Goal: Transaction & Acquisition: Book appointment/travel/reservation

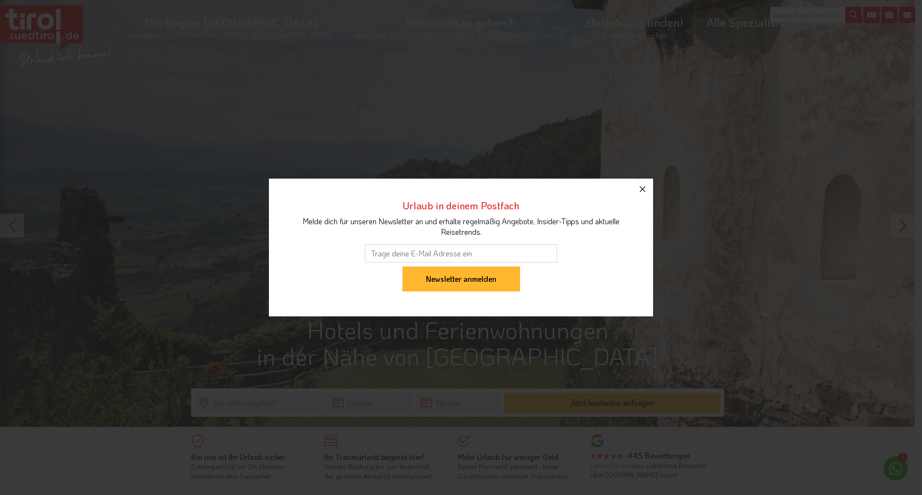
click at [642, 187] on icon "button" at bounding box center [643, 189] width 12 height 12
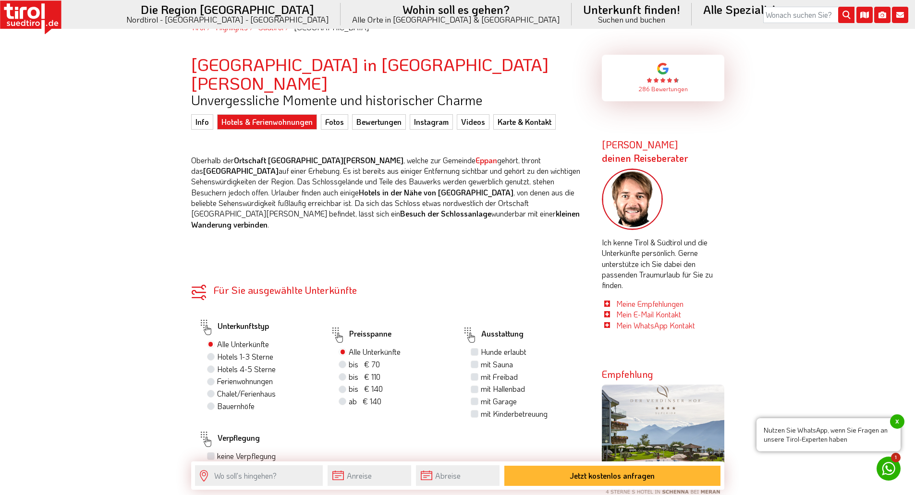
scroll to position [528, 0]
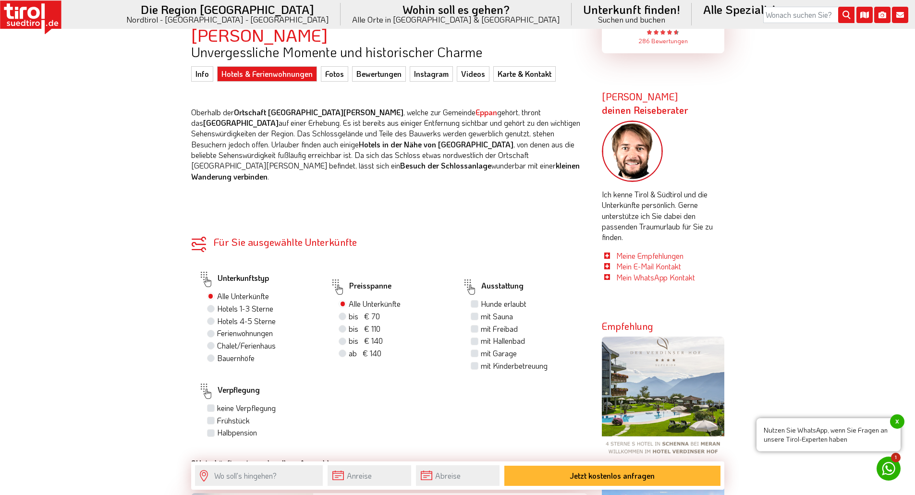
click at [217, 415] on label "Frühstück" at bounding box center [233, 420] width 33 height 11
click at [210, 417] on input "Frühstück" at bounding box center [212, 420] width 6 height 6
checkbox input "true"
click at [217, 427] on label "Halbpension" at bounding box center [237, 432] width 40 height 11
click at [214, 429] on input "Halbpension" at bounding box center [212, 432] width 6 height 6
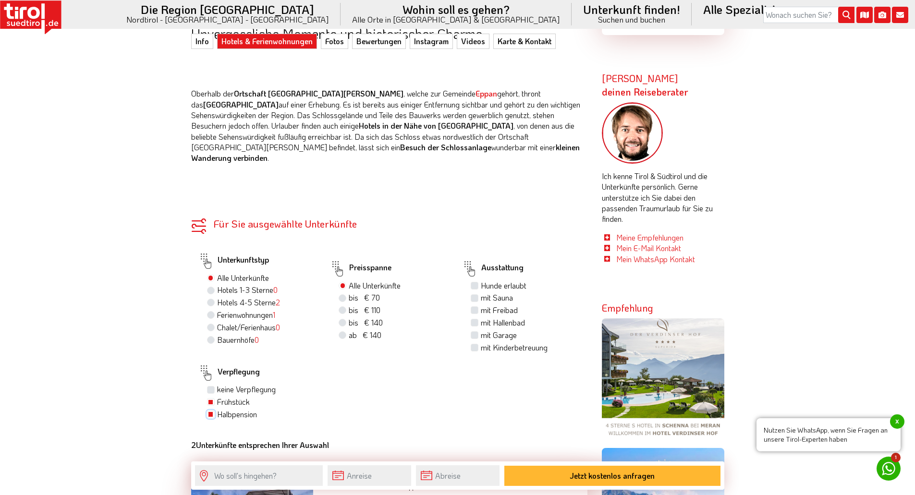
scroll to position [576, 0]
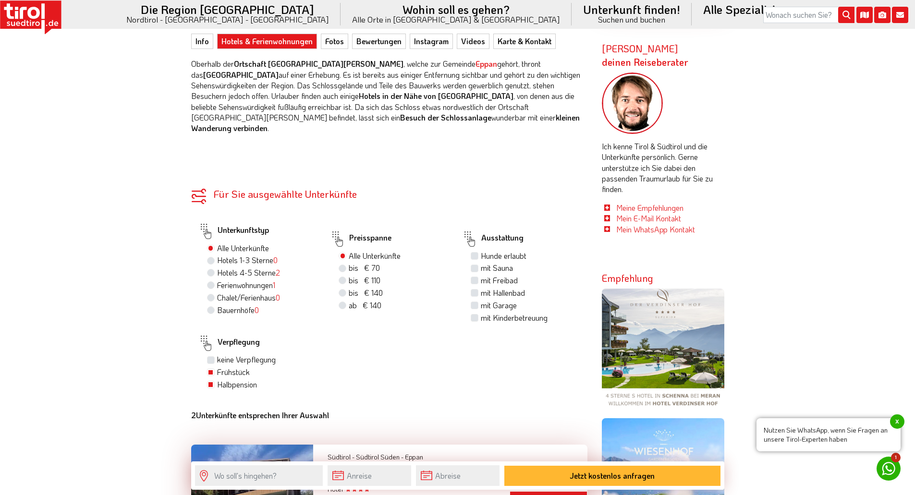
click at [217, 379] on label "Halbpension" at bounding box center [237, 384] width 40 height 11
click at [211, 381] on input "Halbpension" at bounding box center [212, 384] width 6 height 6
click at [217, 379] on label "Halbpension" at bounding box center [237, 384] width 40 height 11
click at [209, 381] on input "Halbpension" at bounding box center [212, 384] width 6 height 6
checkbox input "true"
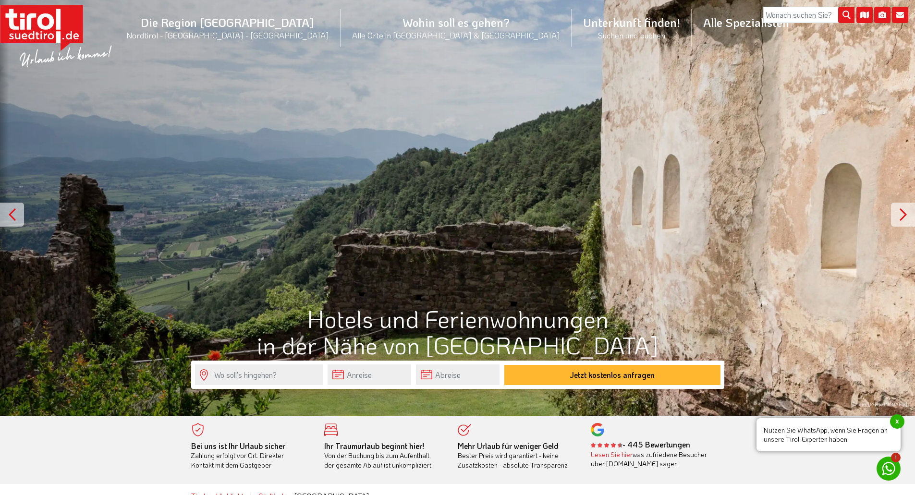
scroll to position [0, 0]
